Goal: Task Accomplishment & Management: Complete application form

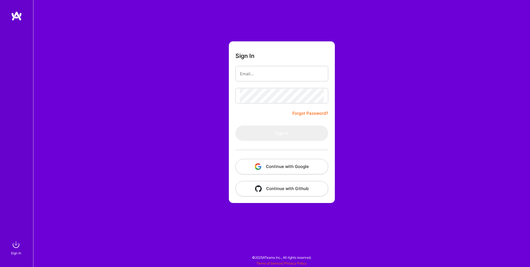
click at [326, 168] on button "Continue with Google" at bounding box center [282, 166] width 93 height 15
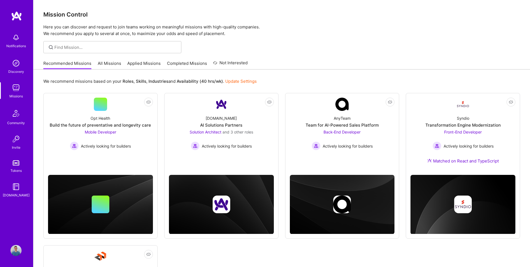
click at [146, 62] on link "Applied Missions" at bounding box center [143, 64] width 33 height 9
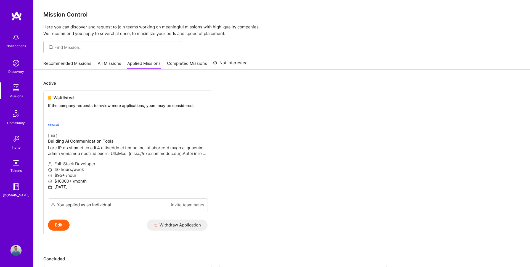
click at [64, 63] on link "Recommended Missions" at bounding box center [67, 64] width 48 height 9
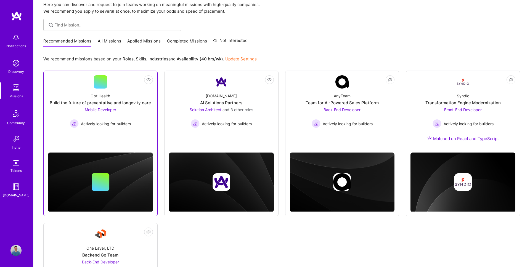
scroll to position [27, 0]
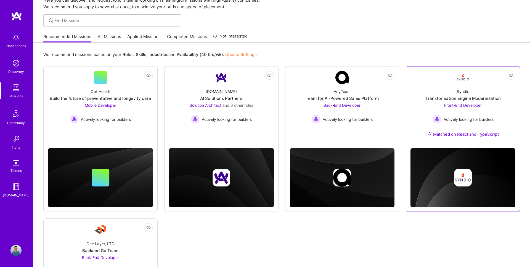
click at [458, 99] on div "Transformation Engine Modernization" at bounding box center [463, 99] width 75 height 6
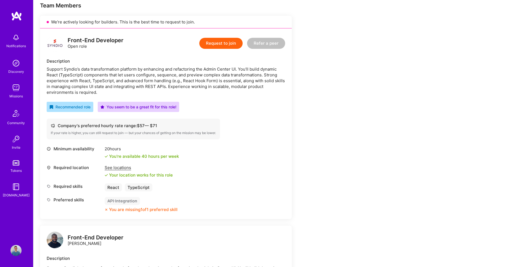
scroll to position [115, 0]
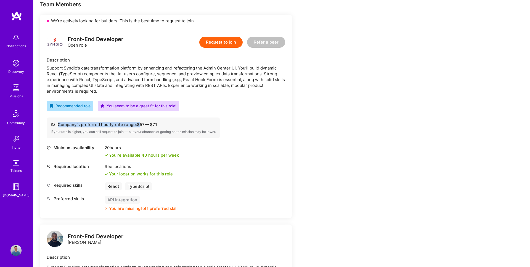
drag, startPoint x: 140, startPoint y: 123, endPoint x: 165, endPoint y: 125, distance: 25.5
click at [165, 125] on div "Company's preferred hourly rate range: $ 57 — $ 71" at bounding box center [133, 125] width 165 height 6
click at [231, 45] on button "Request to join" at bounding box center [220, 42] width 43 height 11
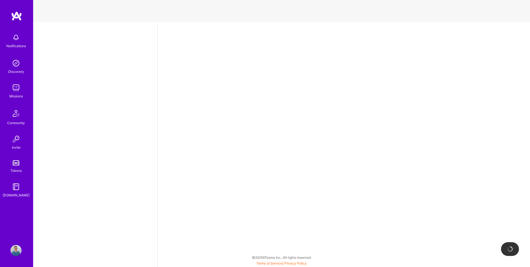
select select "RO"
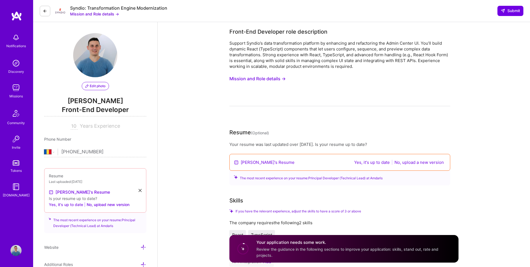
click at [62, 206] on button "Yes, it's up to date" at bounding box center [66, 205] width 34 height 7
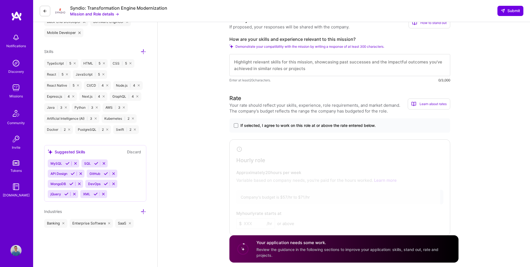
scroll to position [248, 0]
click at [301, 126] on span "If selected, I agree to work on this role at or above the rate entered below." at bounding box center [308, 126] width 135 height 6
click at [0, 0] on input "If selected, I agree to work on this role at or above the rate entered below." at bounding box center [0, 0] width 0 height 0
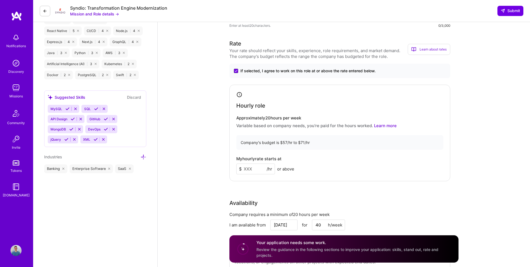
scroll to position [303, 0]
click at [257, 169] on input at bounding box center [255, 168] width 39 height 11
click at [256, 167] on input "71" at bounding box center [255, 168] width 39 height 11
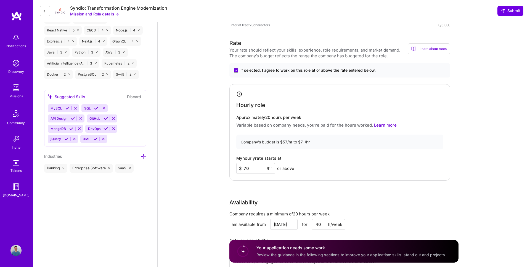
type input "70"
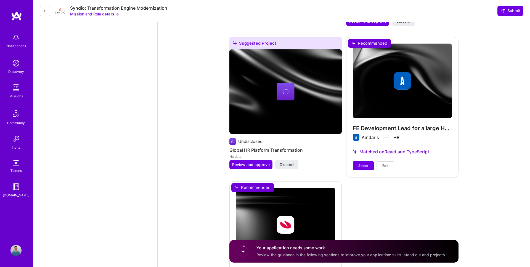
scroll to position [924, 0]
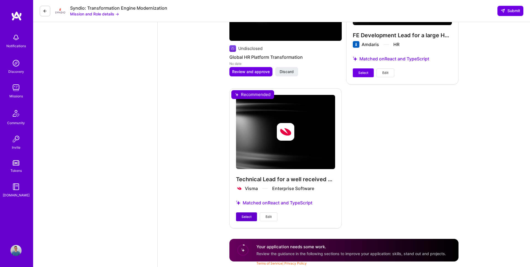
click at [246, 217] on span "Select" at bounding box center [247, 217] width 10 height 5
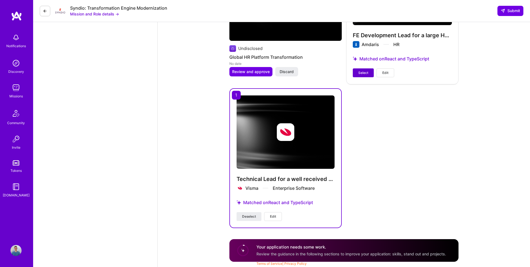
click at [367, 69] on button "Select" at bounding box center [363, 73] width 21 height 9
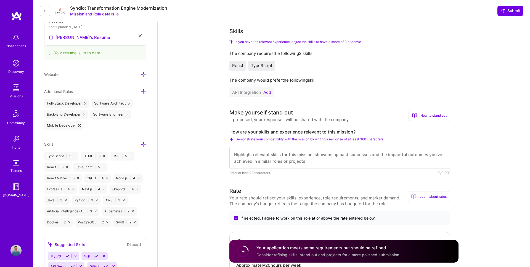
scroll to position [144, 0]
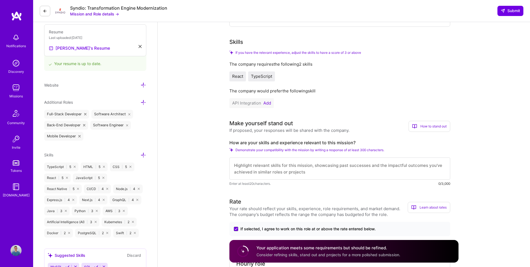
click at [335, 174] on textarea at bounding box center [340, 169] width 221 height 22
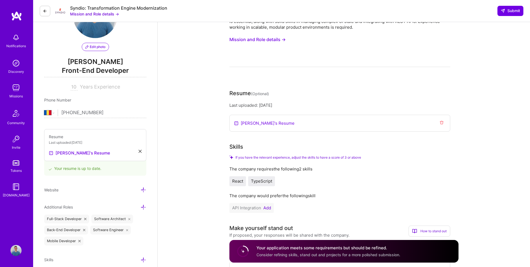
scroll to position [0, 0]
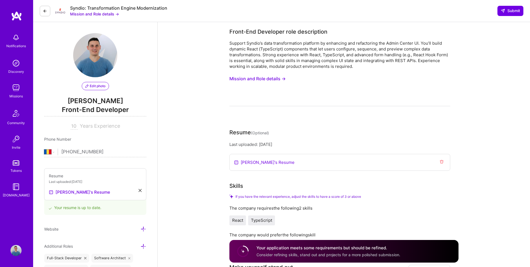
click at [275, 79] on button "Mission and Role details →" at bounding box center [258, 79] width 56 height 10
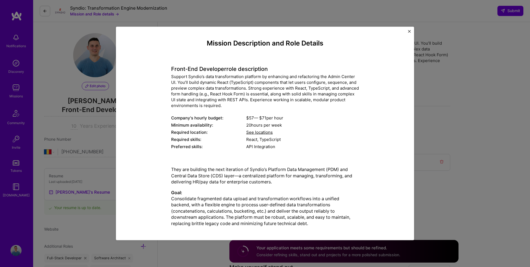
click at [409, 32] on img "Close" at bounding box center [409, 31] width 3 height 3
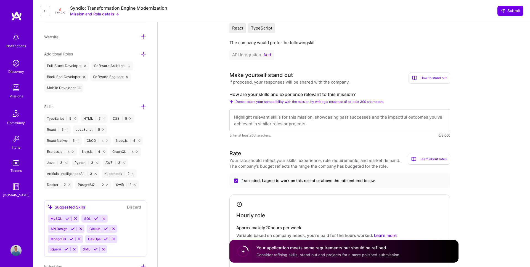
scroll to position [193, 0]
click at [293, 118] on textarea at bounding box center [340, 120] width 221 height 22
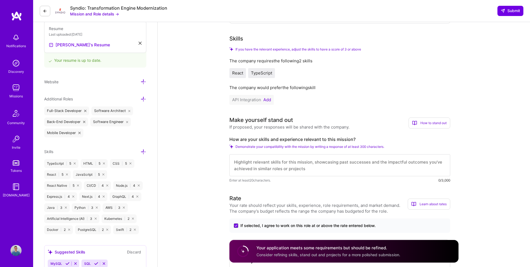
scroll to position [146, 0]
click at [268, 101] on button "Add" at bounding box center [268, 101] width 8 height 4
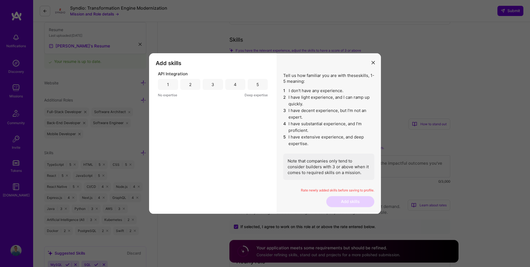
click at [261, 85] on div "5" at bounding box center [258, 84] width 20 height 11
click at [350, 202] on button "Add skills" at bounding box center [351, 201] width 48 height 11
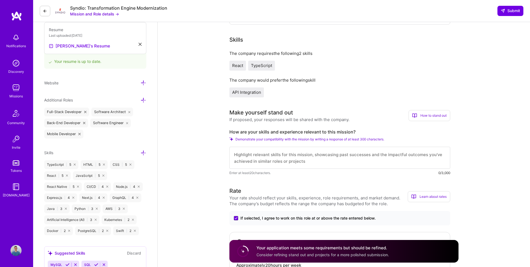
click at [323, 154] on textarea at bounding box center [340, 158] width 221 height 22
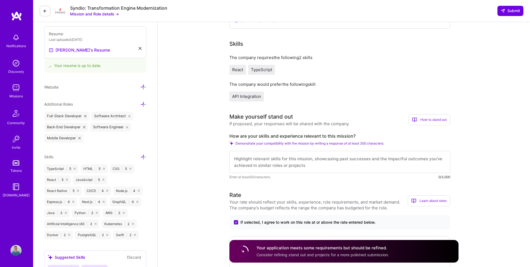
scroll to position [143, 0]
click at [288, 158] on textarea at bounding box center [340, 161] width 221 height 22
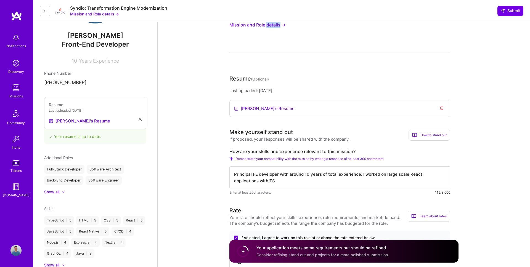
scroll to position [102, 0]
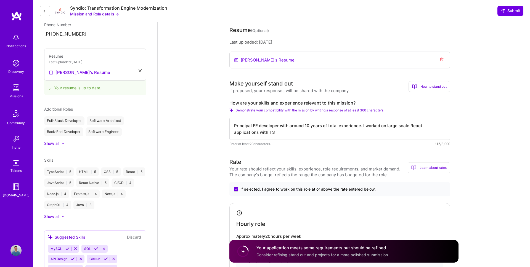
click at [299, 132] on textarea "Principal FE developer with around 10 years of total experience. I worked on la…" at bounding box center [340, 129] width 221 height 22
drag, startPoint x: 365, startPoint y: 132, endPoint x: 325, endPoint y: 132, distance: 40.3
click at [325, 132] on textarea "Principal FE developer with around 10 years of total experience. I worked on la…" at bounding box center [340, 129] width 221 height 22
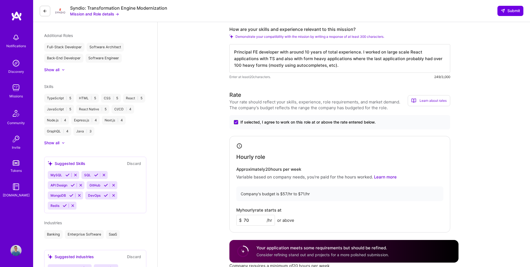
scroll to position [135, 0]
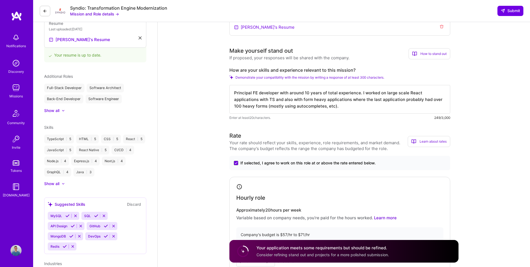
click at [332, 105] on textarea "Principal FE developer with around 10 years of total experience. I worked on la…" at bounding box center [340, 99] width 221 height 29
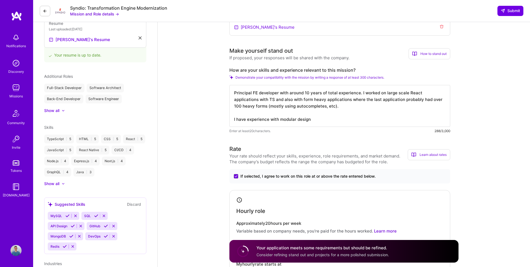
drag, startPoint x: 323, startPoint y: 121, endPoint x: 230, endPoint y: 121, distance: 93.1
click at [230, 121] on textarea "Principal FE developer with around 10 years of total experience. I worked on la…" at bounding box center [340, 106] width 221 height 42
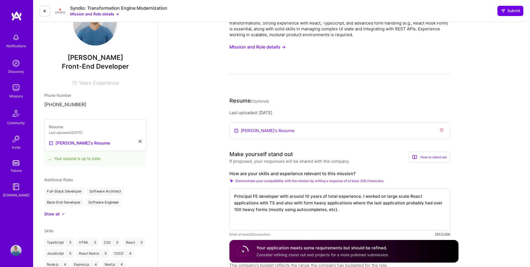
scroll to position [0, 0]
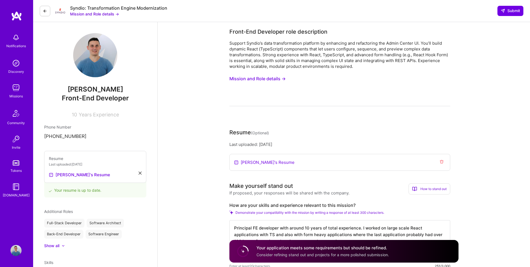
click at [282, 79] on button "Mission and Role details →" at bounding box center [258, 79] width 56 height 10
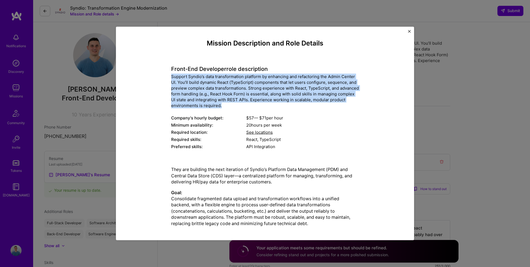
drag, startPoint x: 172, startPoint y: 76, endPoint x: 297, endPoint y: 107, distance: 129.2
click at [297, 107] on div "Support Syndio’s data transformation platform by enhancing and refactoring the …" at bounding box center [265, 91] width 188 height 35
copy div "Support Syndio’s data transformation platform by enhancing and refactoring the …"
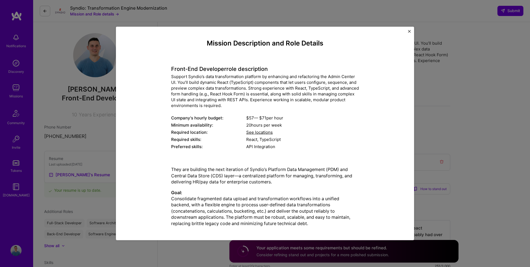
click at [430, 82] on div "Mission Description and Role Details Front-End Developer role description Suppo…" at bounding box center [265, 133] width 530 height 267
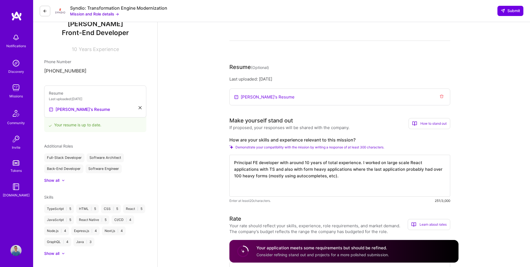
scroll to position [67, 0]
click at [345, 178] on textarea "Principal FE developer with around 10 years of total experience. I worked on la…" at bounding box center [340, 175] width 221 height 42
paste textarea "’lo ipsumd sitametcons ad elits-doeiu Tempo incididuntut labor EtdoLorema, aliq…"
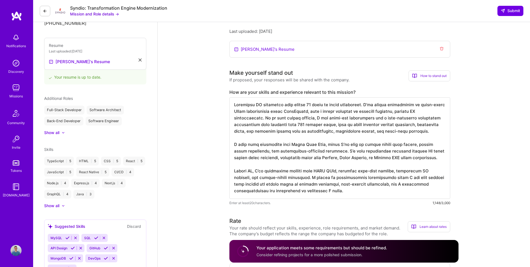
scroll to position [130, 0]
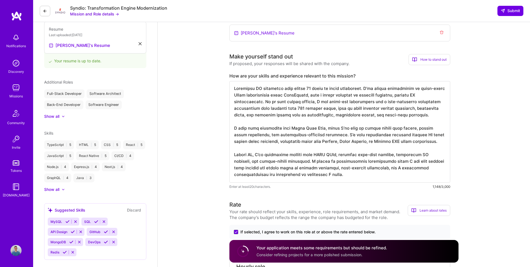
click at [398, 88] on textarea at bounding box center [340, 132] width 221 height 102
click at [284, 96] on textarea at bounding box center [340, 132] width 221 height 102
click at [402, 88] on textarea at bounding box center [340, 132] width 221 height 102
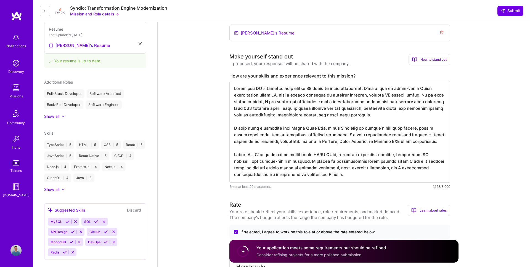
click at [345, 109] on textarea at bounding box center [340, 132] width 221 height 102
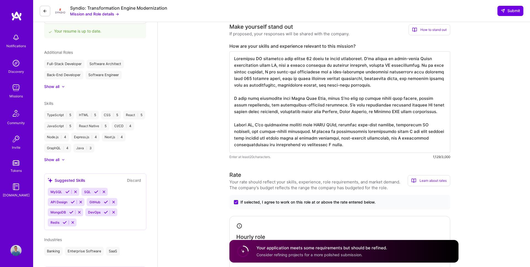
scroll to position [160, 0]
drag, startPoint x: 325, startPoint y: 97, endPoint x: 292, endPoint y: 99, distance: 32.9
click at [292, 99] on textarea at bounding box center [340, 102] width 221 height 102
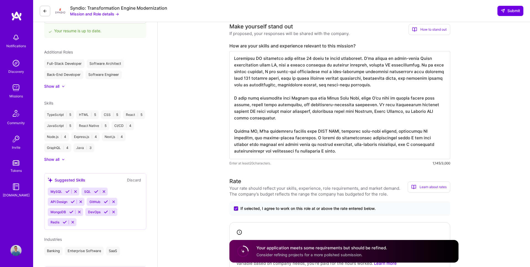
drag, startPoint x: 249, startPoint y: 105, endPoint x: 377, endPoint y: 106, distance: 127.6
click at [377, 106] on textarea at bounding box center [340, 105] width 221 height 108
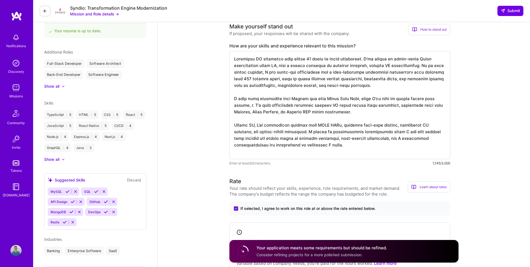
scroll to position [0, 0]
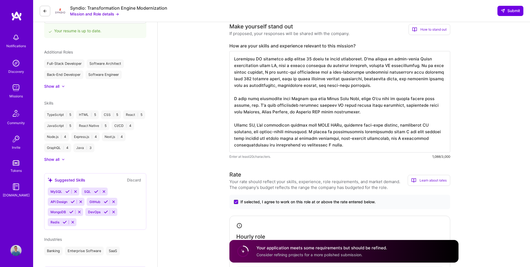
click at [413, 100] on textarea at bounding box center [340, 102] width 221 height 102
click at [369, 111] on textarea at bounding box center [340, 102] width 221 height 102
drag, startPoint x: 363, startPoint y: 113, endPoint x: 257, endPoint y: 106, distance: 105.5
click at [257, 106] on textarea at bounding box center [340, 102] width 221 height 102
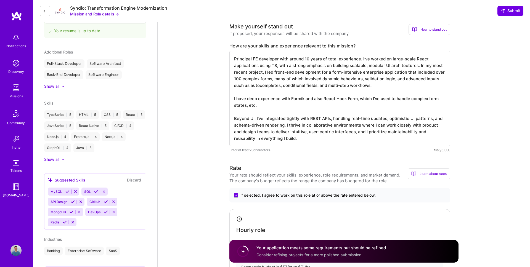
click at [277, 114] on textarea "Principal FE developer with around 10 years of total experience. I’ve worked on…" at bounding box center [340, 98] width 221 height 95
drag, startPoint x: 284, startPoint y: 126, endPoint x: 237, endPoint y: 127, distance: 46.7
click at [237, 127] on textarea "Principal FE developer with around 10 years of total experience. I’ve worked on…" at bounding box center [340, 98] width 221 height 95
click at [308, 130] on textarea "Principal FE developer with around 10 years of total experience. I’ve worked on…" at bounding box center [340, 98] width 221 height 95
drag, startPoint x: 286, startPoint y: 126, endPoint x: 286, endPoint y: 137, distance: 11.0
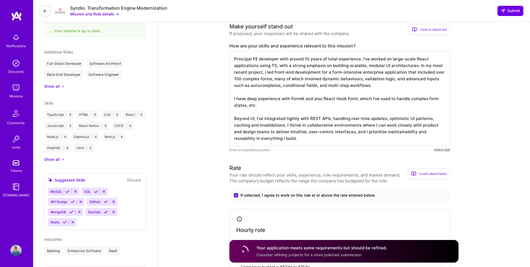
click at [286, 137] on textarea "Principal FE developer with around 10 years of total experience. I’ve worked on…" at bounding box center [340, 98] width 221 height 95
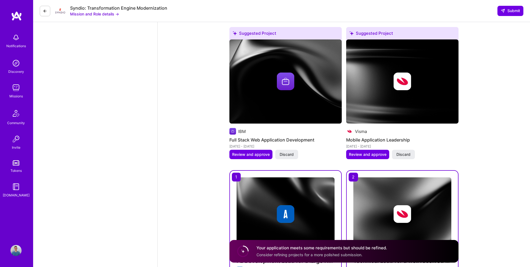
scroll to position [849, 0]
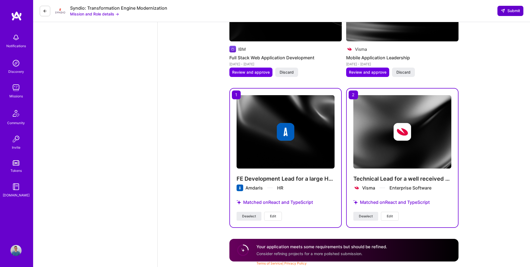
type textarea "Principal FE developer with around 10 years of total experience. I’ve worked on…"
click at [508, 15] on button "Submit" at bounding box center [511, 11] width 26 height 10
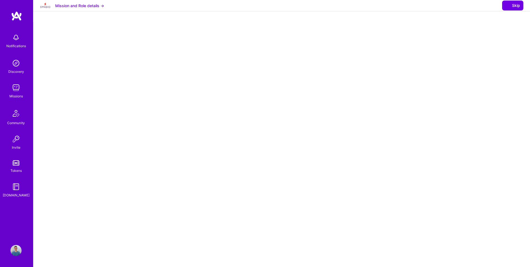
select select "RO"
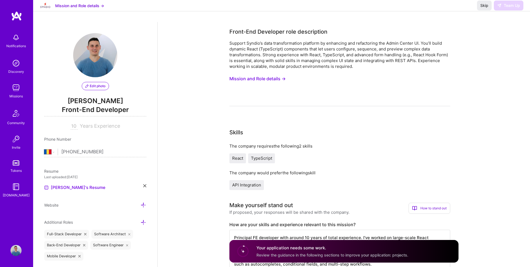
scroll to position [2, 0]
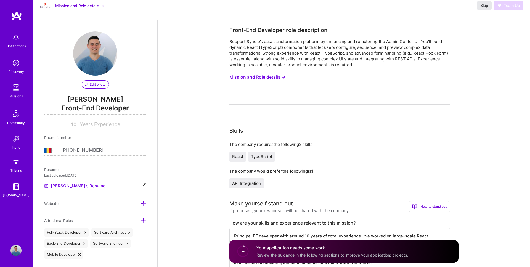
click at [481, 8] on span "Skip" at bounding box center [485, 6] width 8 height 6
click at [484, 8] on span "Skip" at bounding box center [485, 6] width 8 height 6
click at [454, 10] on div "Mission and Role details → Skip Team Up" at bounding box center [281, 5] width 497 height 11
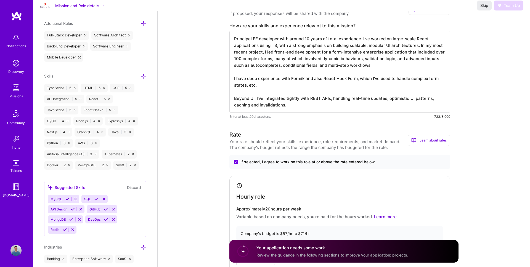
scroll to position [189, 0]
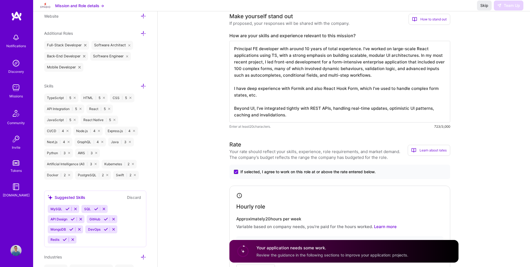
click at [363, 92] on textarea "Principal FE developer with around 10 years of total experience. I’ve worked on…" at bounding box center [340, 82] width 221 height 82
click at [351, 96] on textarea "Principal FE developer with around 10 years of total experience. I’ve worked on…" at bounding box center [340, 82] width 221 height 82
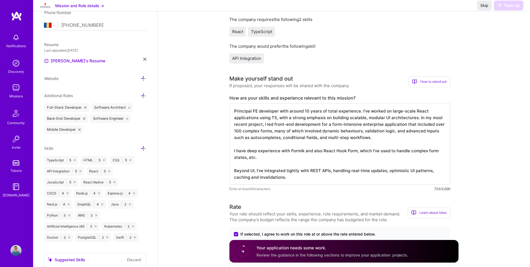
scroll to position [0, 0]
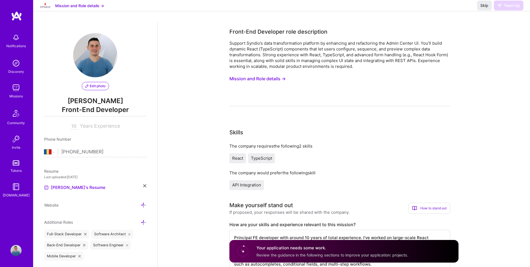
click at [484, 8] on span "Skip" at bounding box center [485, 6] width 8 height 6
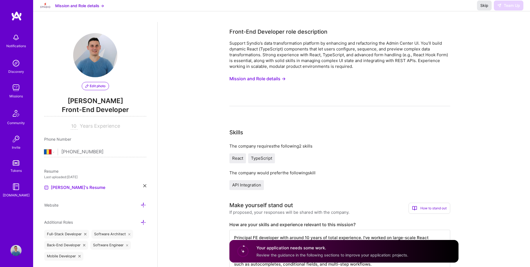
click at [484, 8] on span "Skip" at bounding box center [485, 6] width 8 height 6
click at [510, 10] on div "Skip Team Up" at bounding box center [500, 6] width 46 height 10
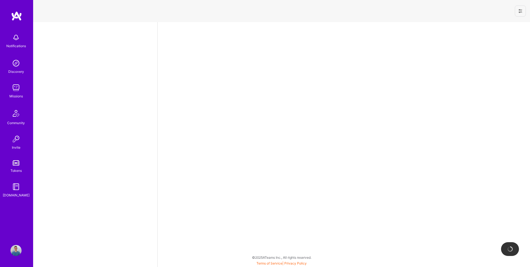
select select "RO"
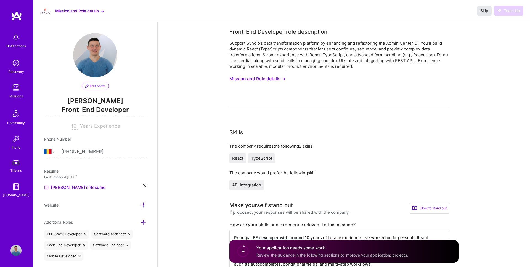
click at [483, 10] on span "Skip" at bounding box center [485, 11] width 8 height 6
click at [12, 94] on div "Missions" at bounding box center [16, 96] width 14 height 6
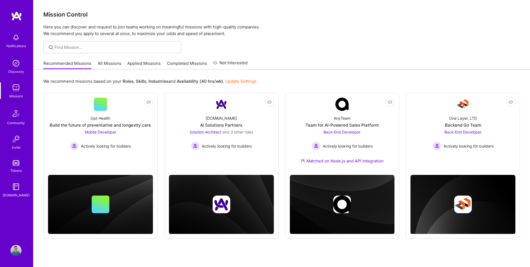
click at [137, 63] on link "Applied Missions" at bounding box center [143, 64] width 33 height 9
